Goal: Information Seeking & Learning: Learn about a topic

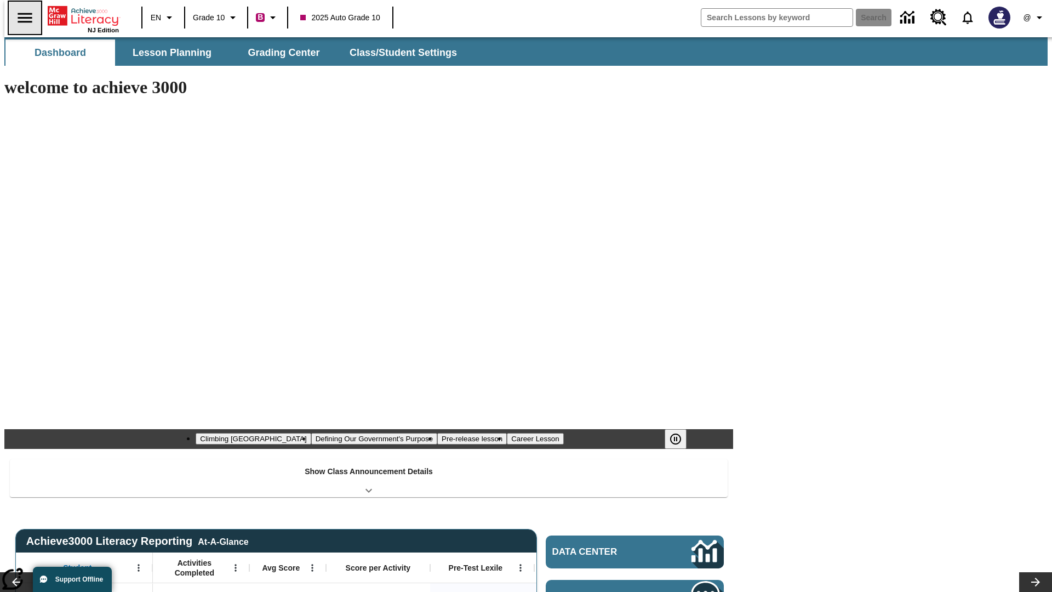
click at [20, 18] on icon "Open side menu" at bounding box center [25, 18] width 14 height 10
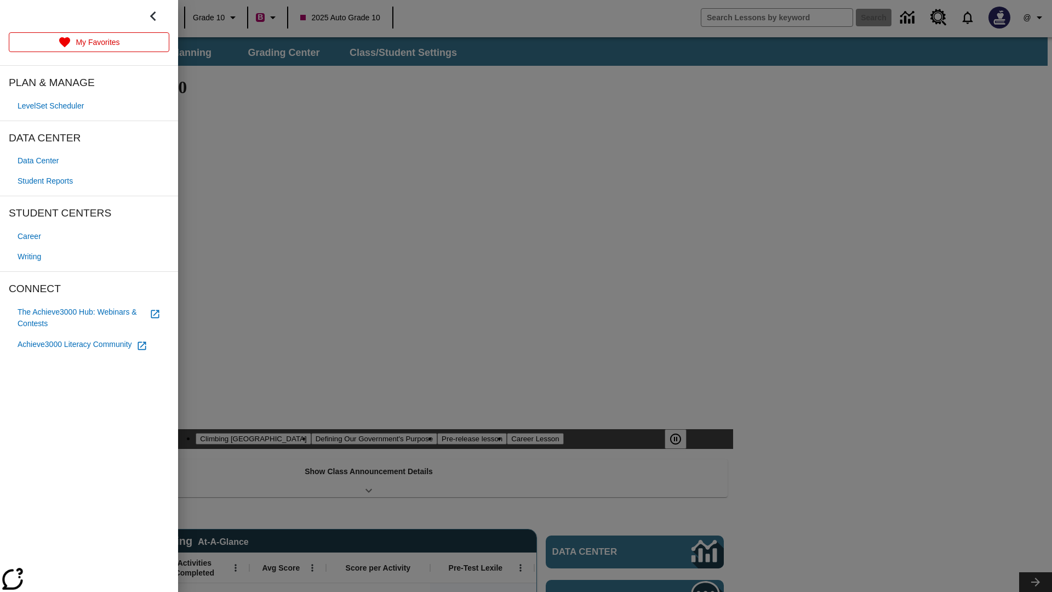
click at [31, 256] on span "Writing" at bounding box center [30, 257] width 24 height 12
